Goal: Task Accomplishment & Management: Use online tool/utility

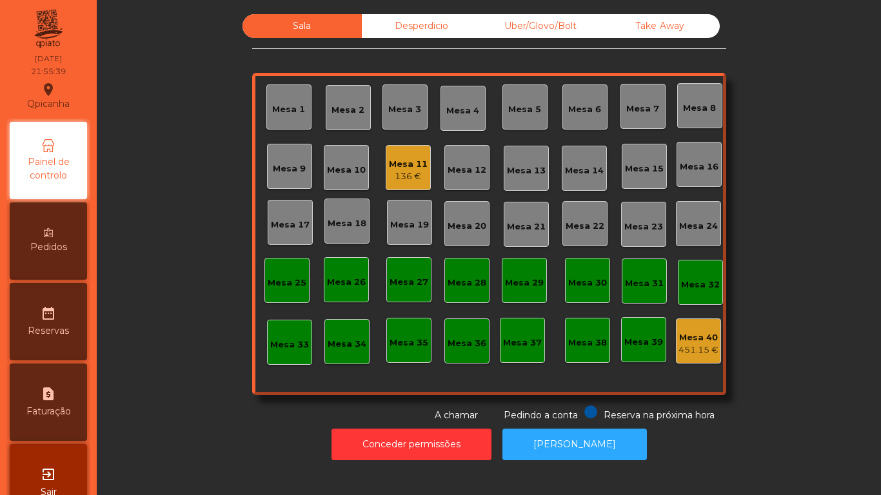
click at [725, 46] on div "Sala Desperdicio Uber/Glovo/Bolt Take Away Mesa 1 Mesa 2 Mesa 3 Mesa 4 [GEOGRAP…" at bounding box center [488, 218] width 749 height 408
click at [331, 109] on div "Mesa 2" at bounding box center [347, 110] width 33 height 13
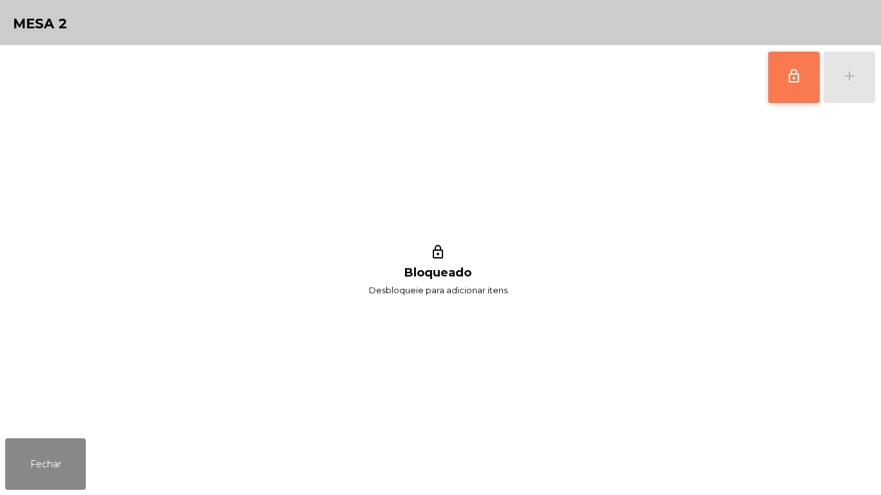
click at [784, 95] on button "lock_outline" at bounding box center [794, 78] width 52 height 52
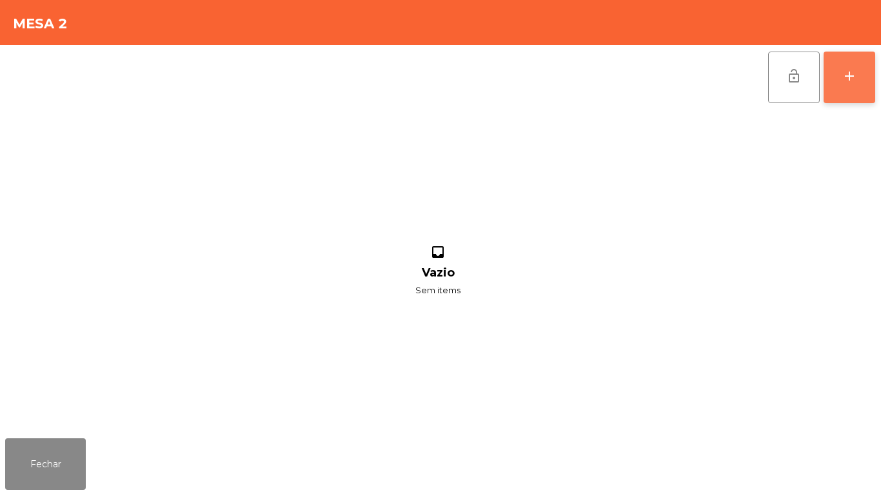
click at [825, 64] on button "add" at bounding box center [849, 78] width 52 height 52
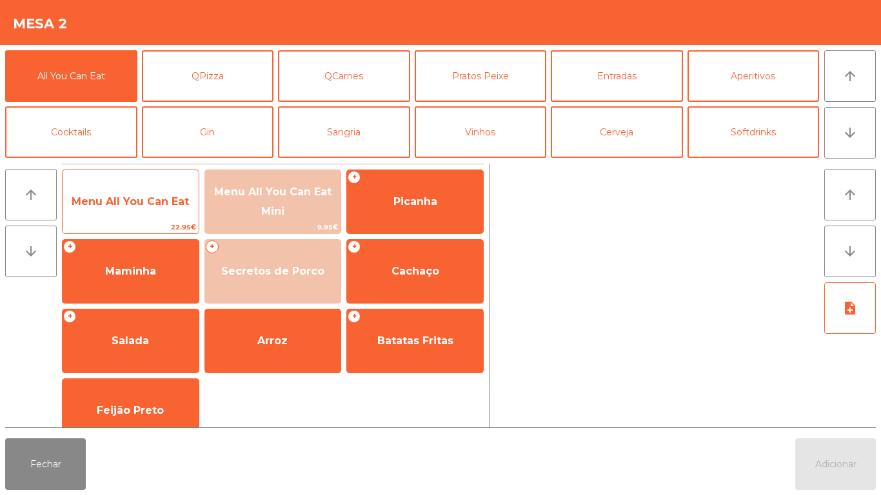
click at [152, 195] on span "Menu All You Can Eat" at bounding box center [130, 201] width 117 height 12
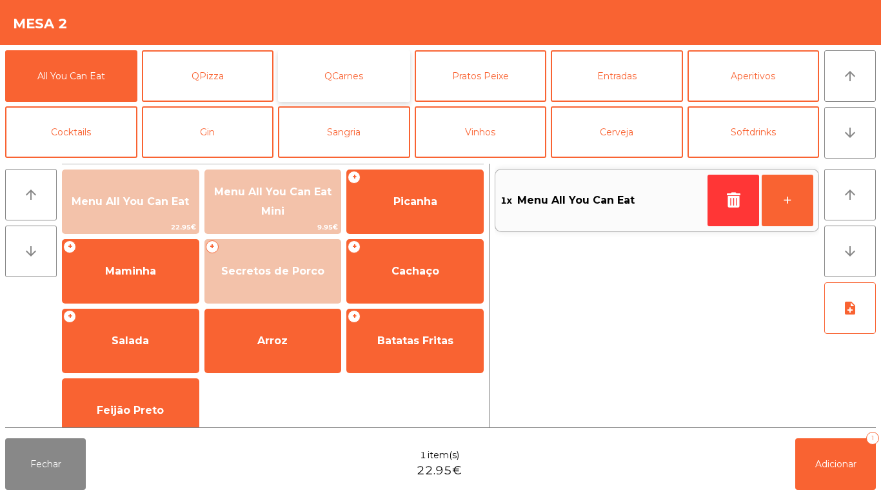
click at [350, 82] on button "QCarnes" at bounding box center [344, 76] width 132 height 52
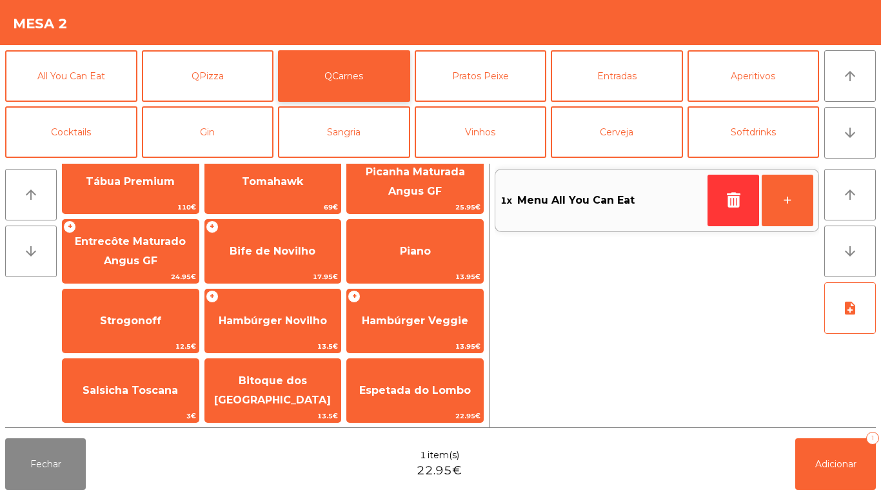
scroll to position [21, 0]
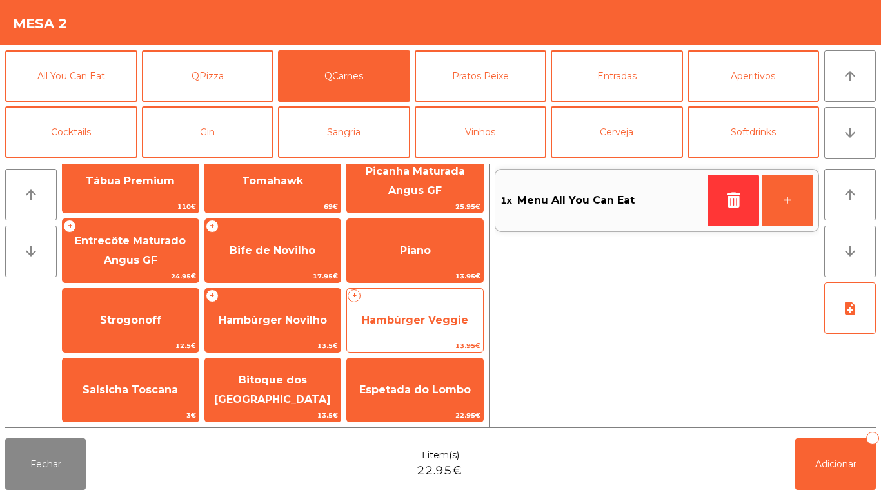
click at [422, 322] on span "Hambúrger Veggie" at bounding box center [415, 320] width 106 height 12
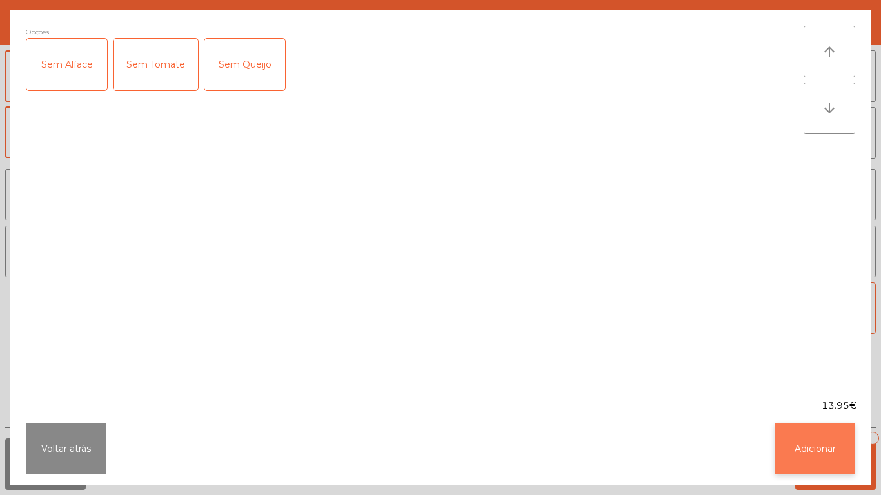
click at [827, 444] on button "Adicionar" at bounding box center [814, 449] width 81 height 52
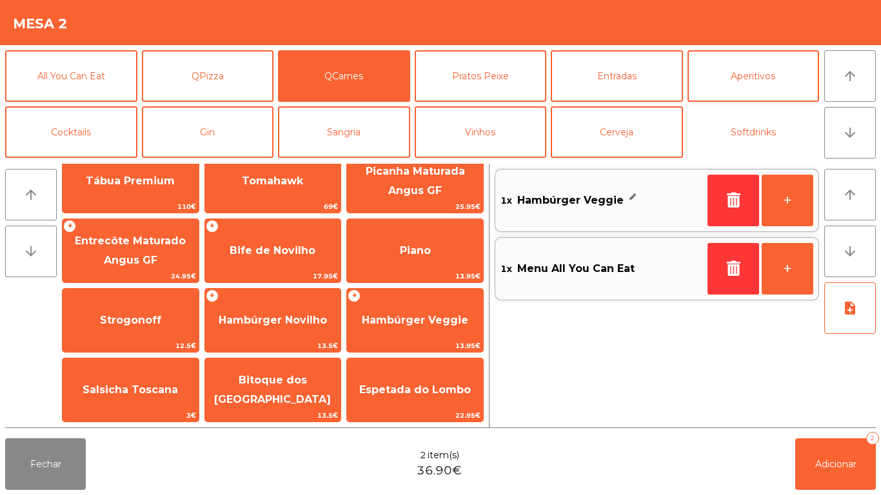
click at [751, 134] on button "Softdrinks" at bounding box center [753, 132] width 132 height 52
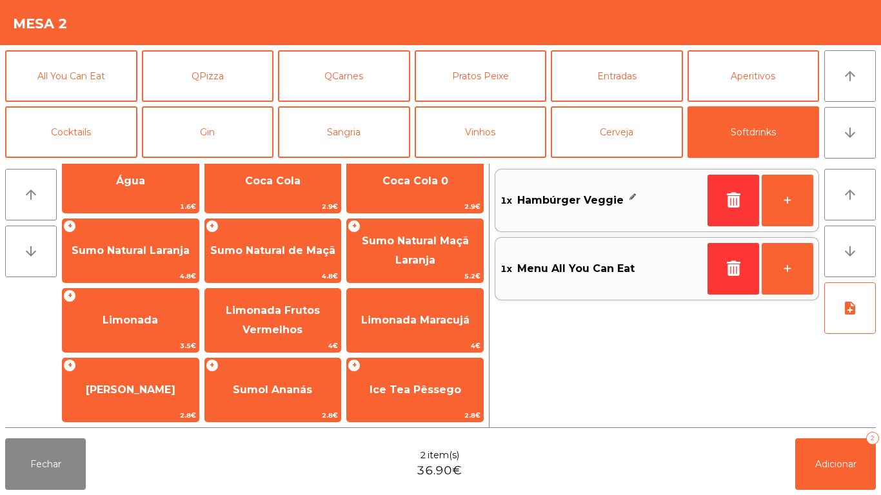
scroll to position [0, 0]
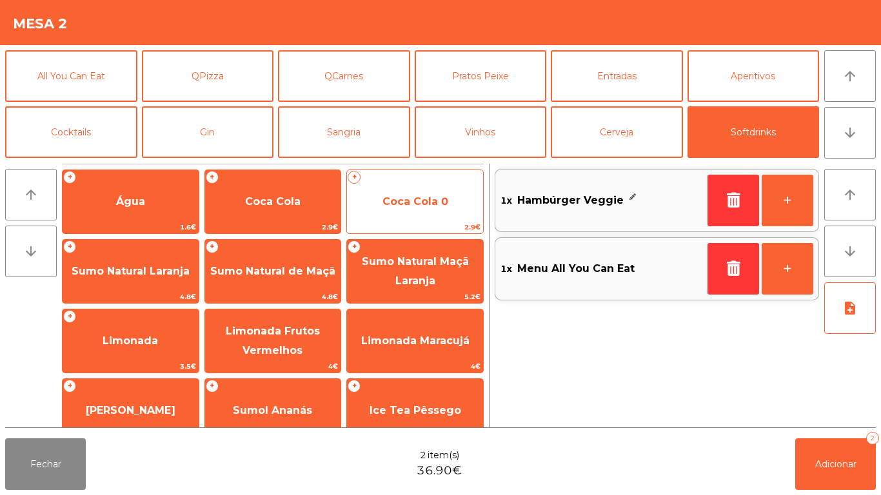
click at [424, 205] on span "Coca Cola 0" at bounding box center [415, 201] width 66 height 12
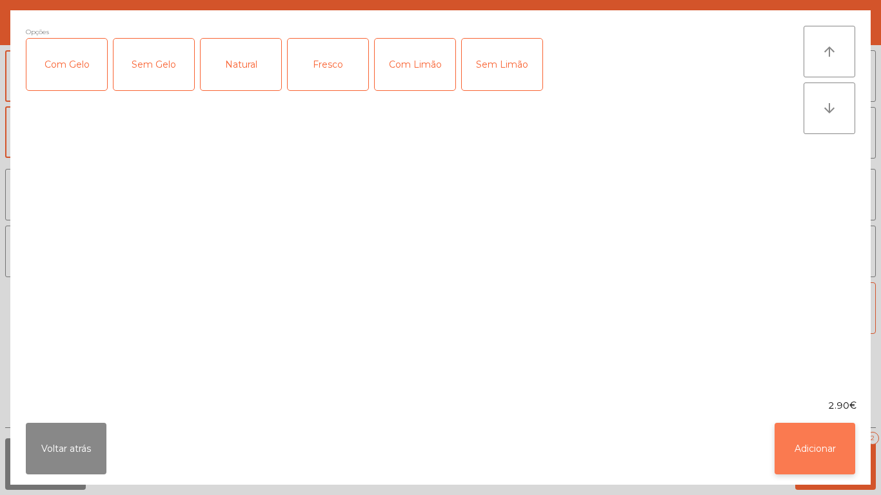
click at [818, 433] on button "Adicionar" at bounding box center [814, 449] width 81 height 52
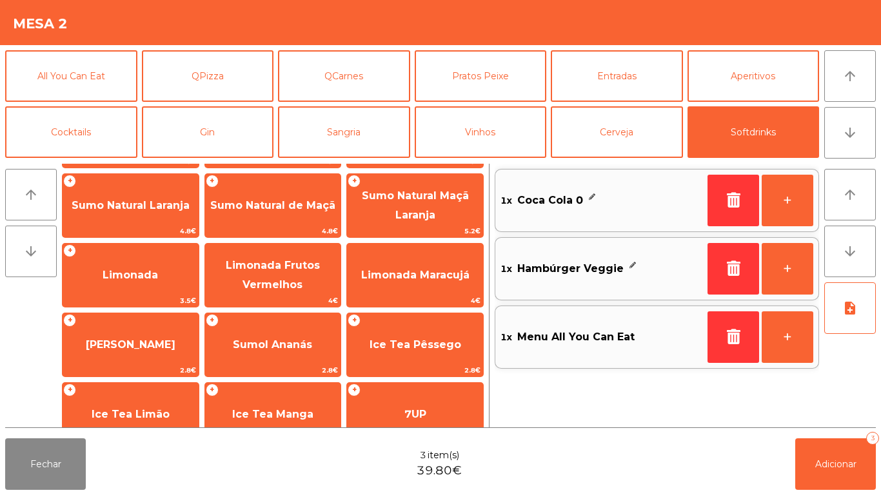
scroll to position [88, 0]
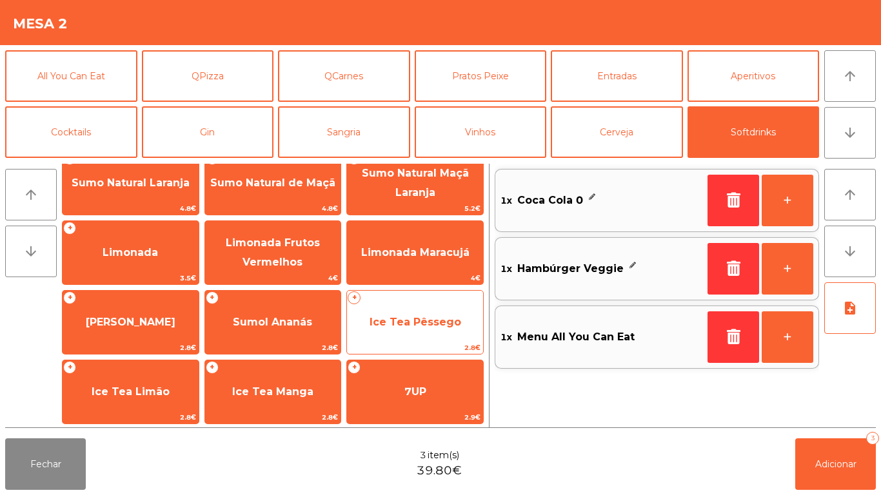
click at [427, 296] on div "+ Ice Tea Pêssego 2.8€" at bounding box center [414, 322] width 137 height 64
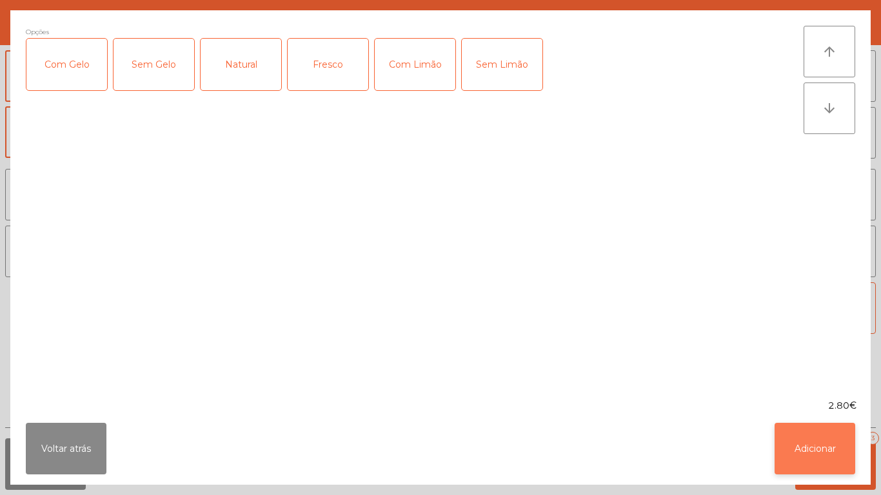
click at [808, 436] on button "Adicionar" at bounding box center [814, 449] width 81 height 52
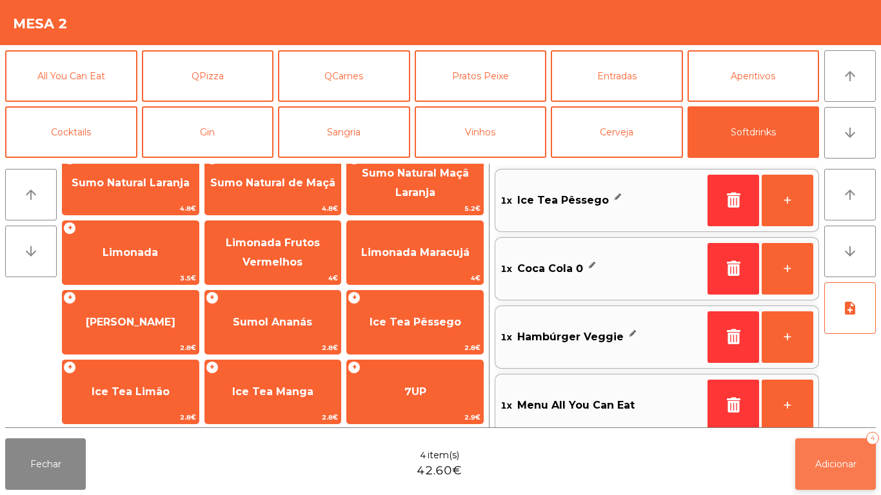
click at [842, 462] on span "Adicionar" at bounding box center [835, 464] width 41 height 12
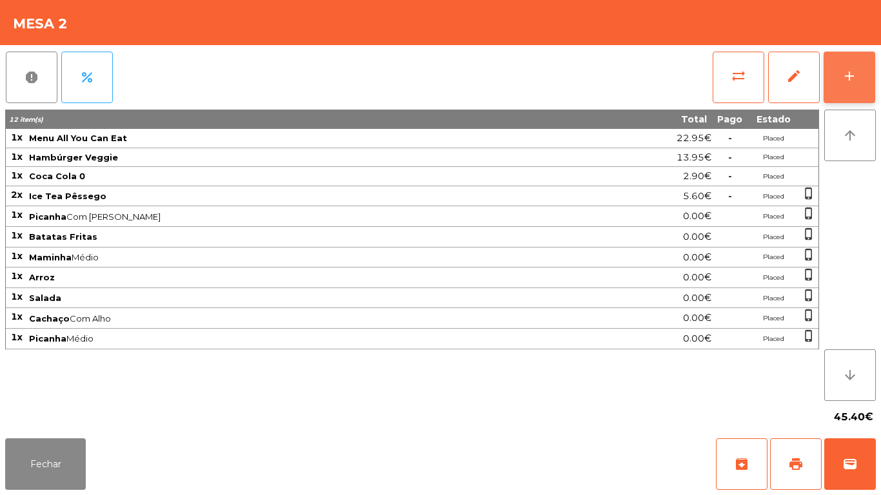
click at [840, 73] on button "add" at bounding box center [849, 78] width 52 height 52
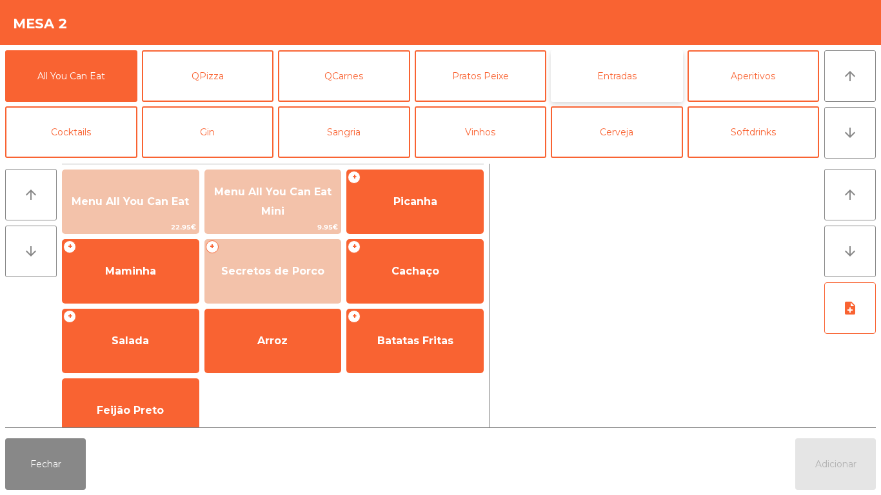
click at [614, 76] on button "Entradas" at bounding box center [617, 76] width 132 height 52
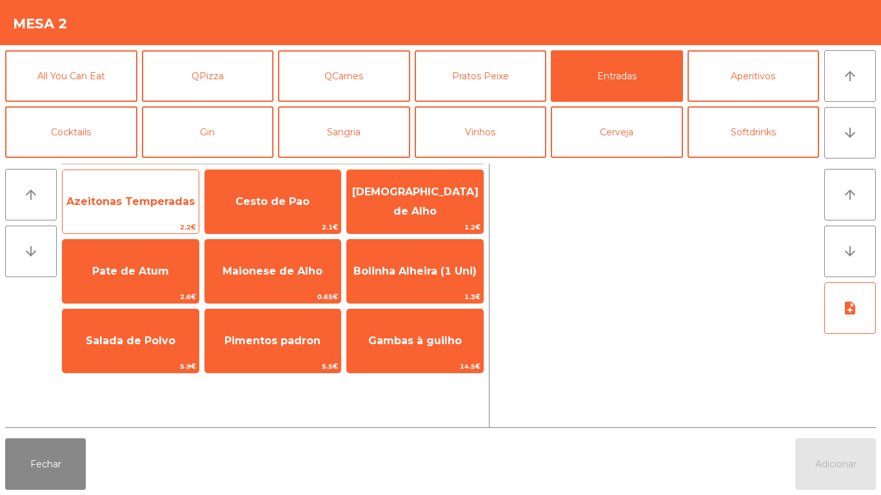
click at [162, 194] on span "Azeitonas Temperadas" at bounding box center [131, 201] width 136 height 35
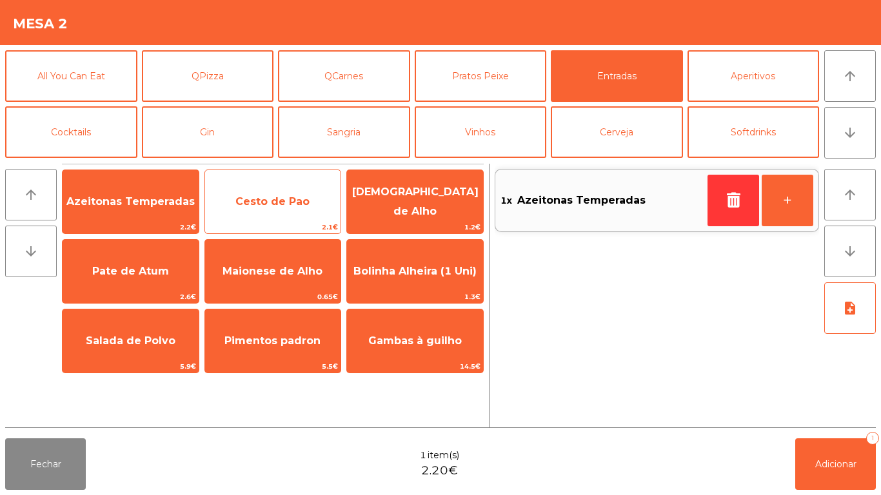
click at [264, 203] on span "Cesto de Pao" at bounding box center [272, 201] width 74 height 12
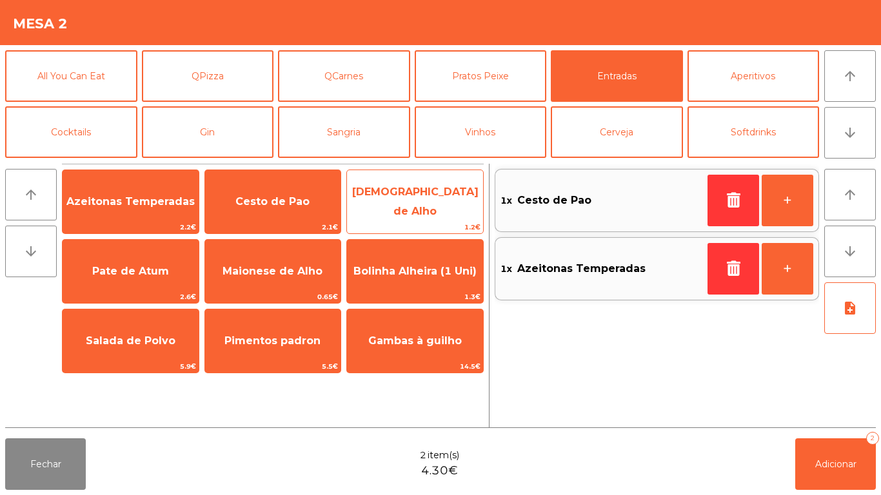
click at [413, 193] on span "[DEMOGRAPHIC_DATA] de Alho" at bounding box center [415, 202] width 136 height 55
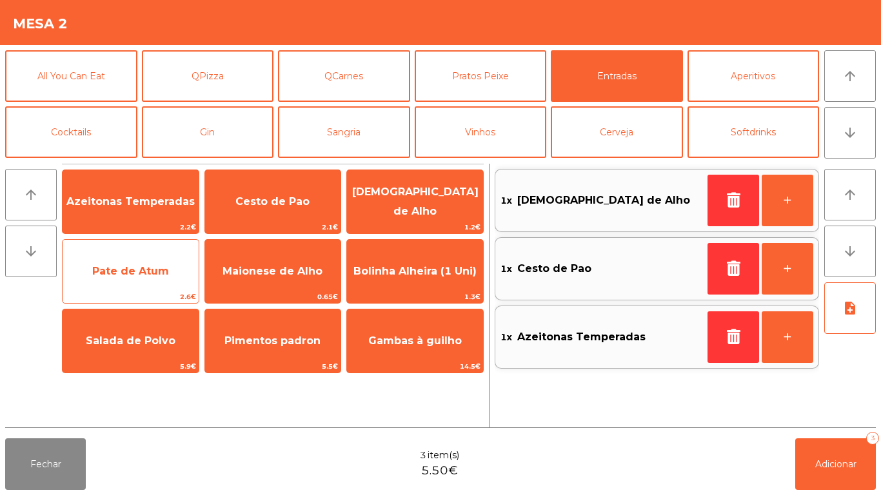
click at [128, 261] on span "Pate de Atum" at bounding box center [131, 271] width 136 height 35
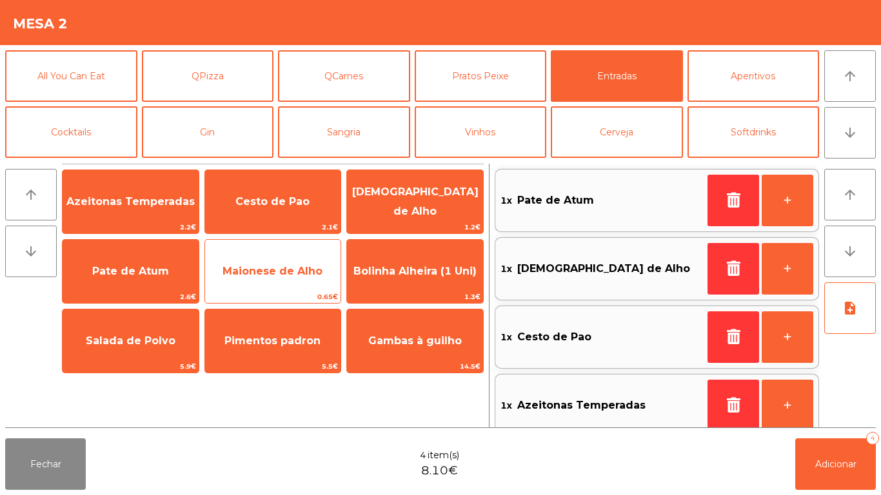
click at [287, 261] on span "Maionese de Alho" at bounding box center [273, 271] width 136 height 35
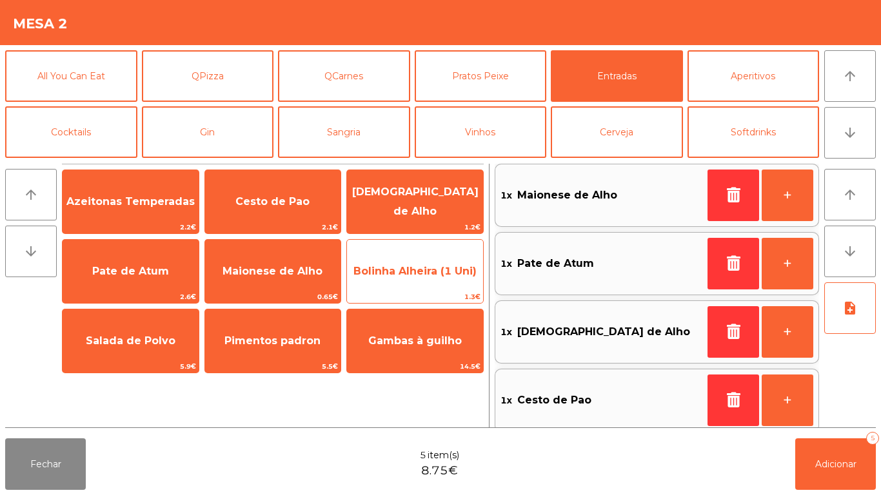
click at [404, 277] on span "Bolinha Alheira (1 Uni)" at bounding box center [415, 271] width 136 height 35
click at [431, 275] on span "Bolinha Alheira (1 Uni)" at bounding box center [414, 271] width 123 height 12
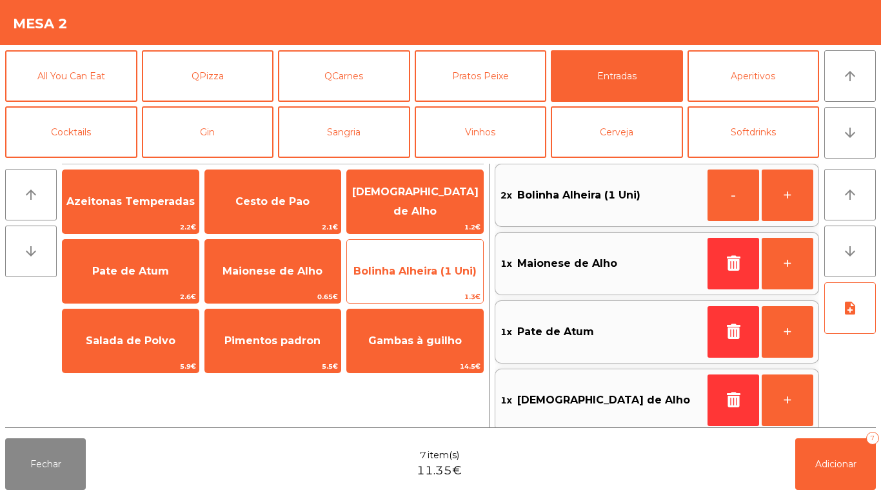
click at [427, 270] on span "Bolinha Alheira (1 Uni)" at bounding box center [414, 271] width 123 height 12
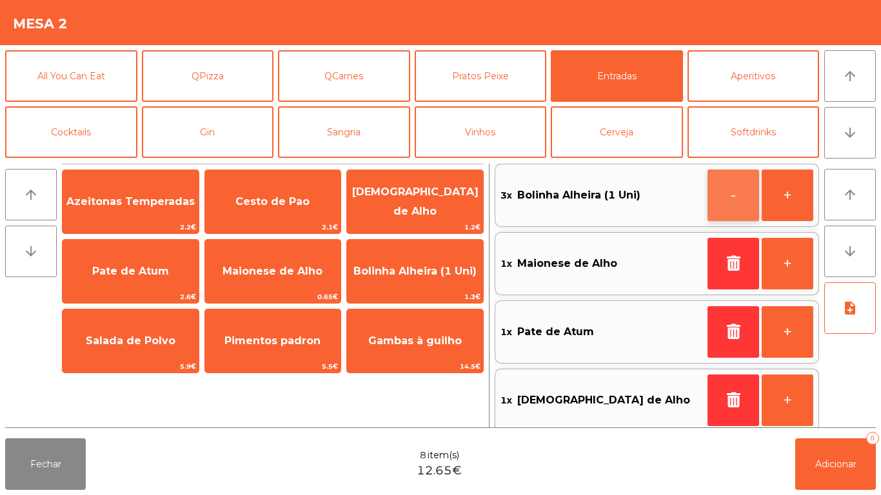
click at [722, 204] on button "-" at bounding box center [733, 196] width 52 height 52
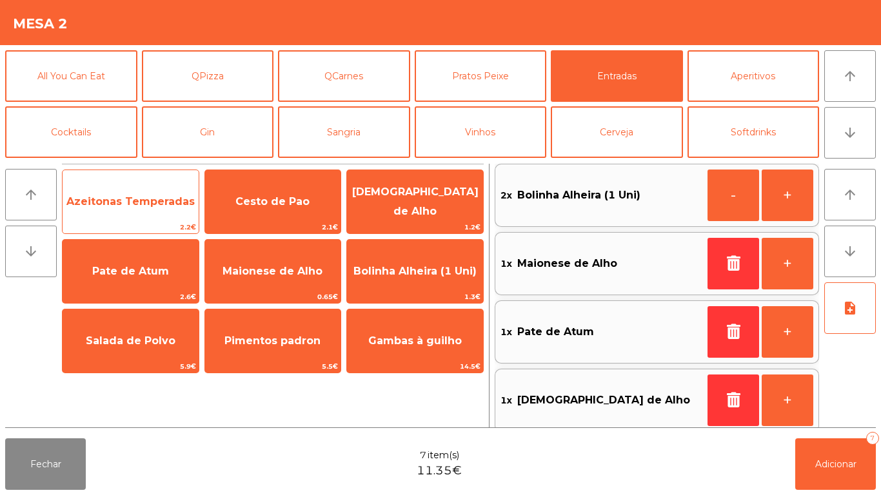
click at [162, 202] on span "Azeitonas Temperadas" at bounding box center [130, 201] width 128 height 12
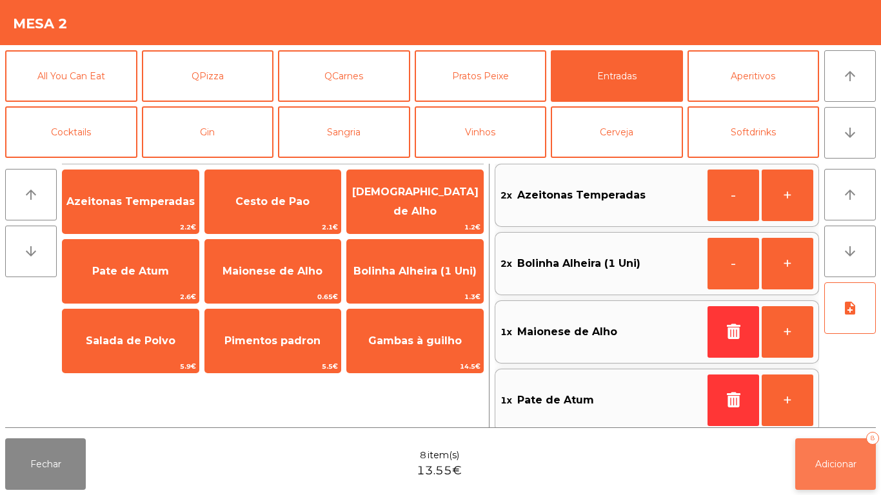
click at [825, 462] on span "Adicionar" at bounding box center [835, 464] width 41 height 12
